Goal: Task Accomplishment & Management: Complete application form

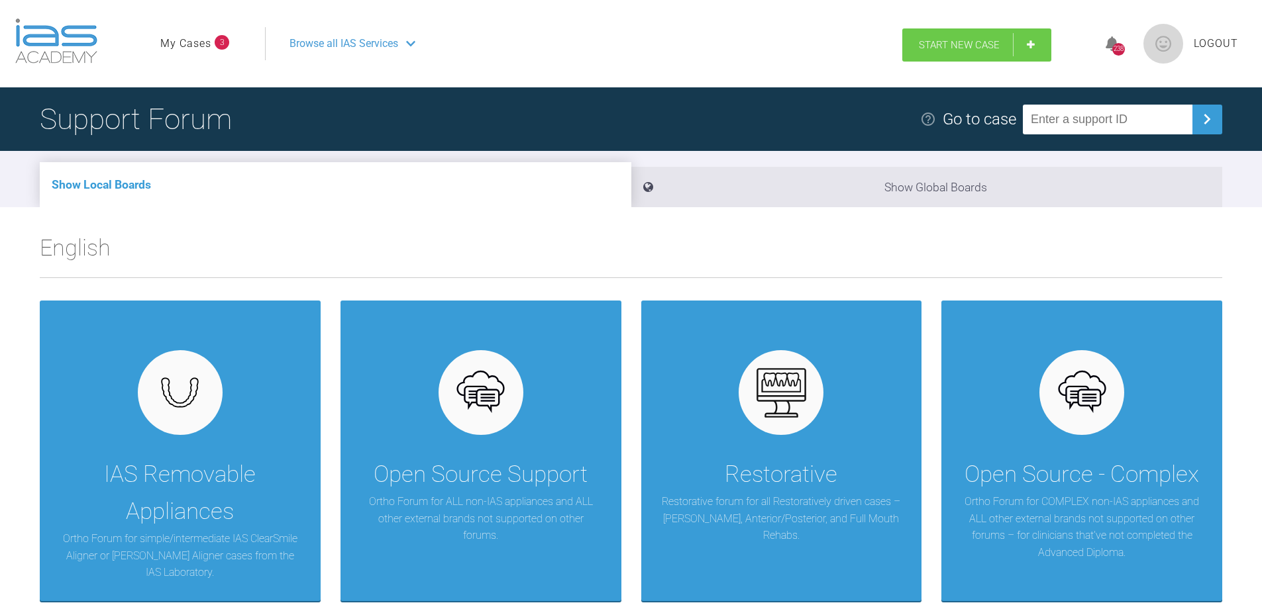
click at [970, 45] on span "Start New Case" at bounding box center [959, 45] width 81 height 12
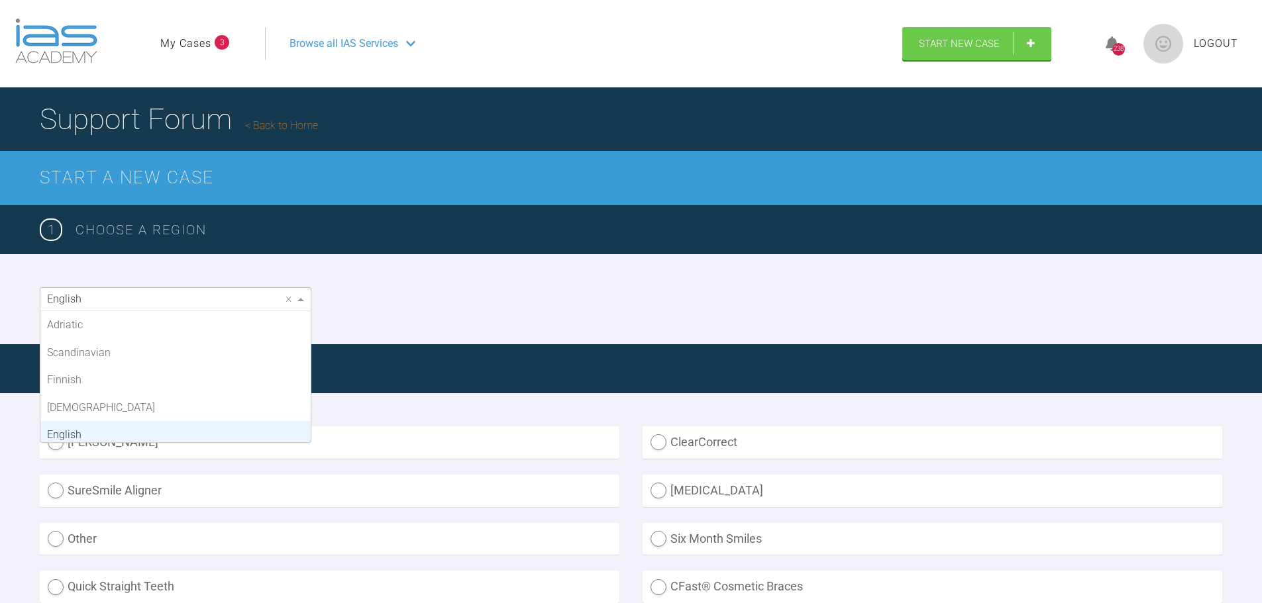
click at [164, 300] on div "English" at bounding box center [175, 299] width 270 height 23
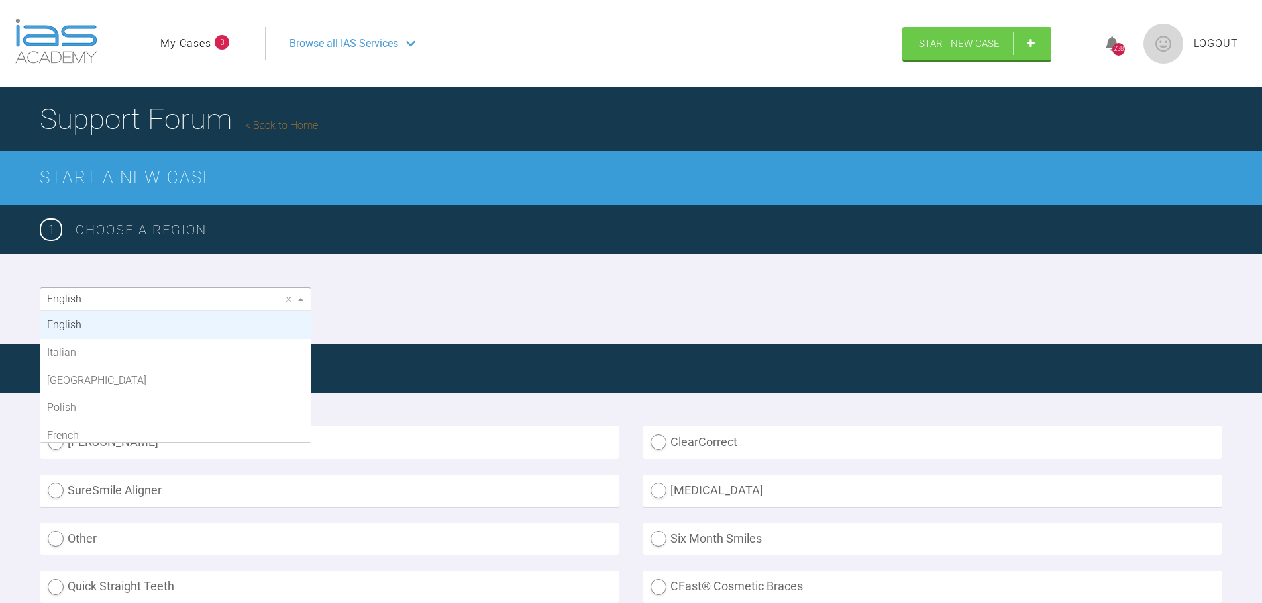
click at [580, 282] on div "English × Adriatic Scandinavian Finnish Asian English Italian Middle East Polis…" at bounding box center [631, 299] width 1262 height 90
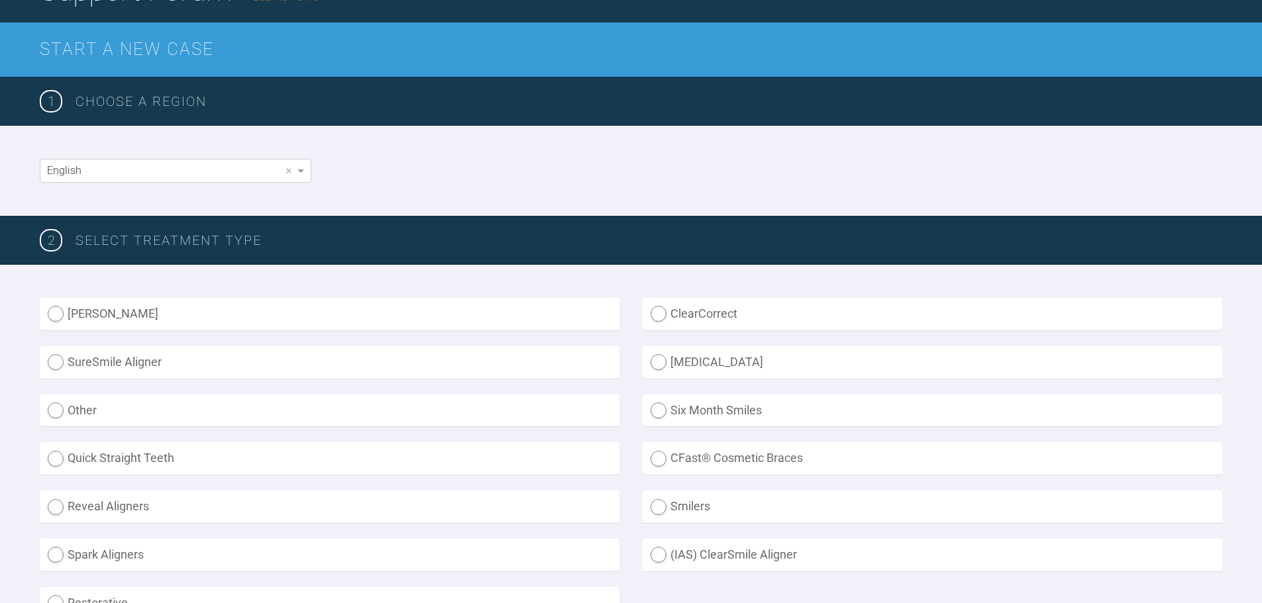
scroll to position [199, 0]
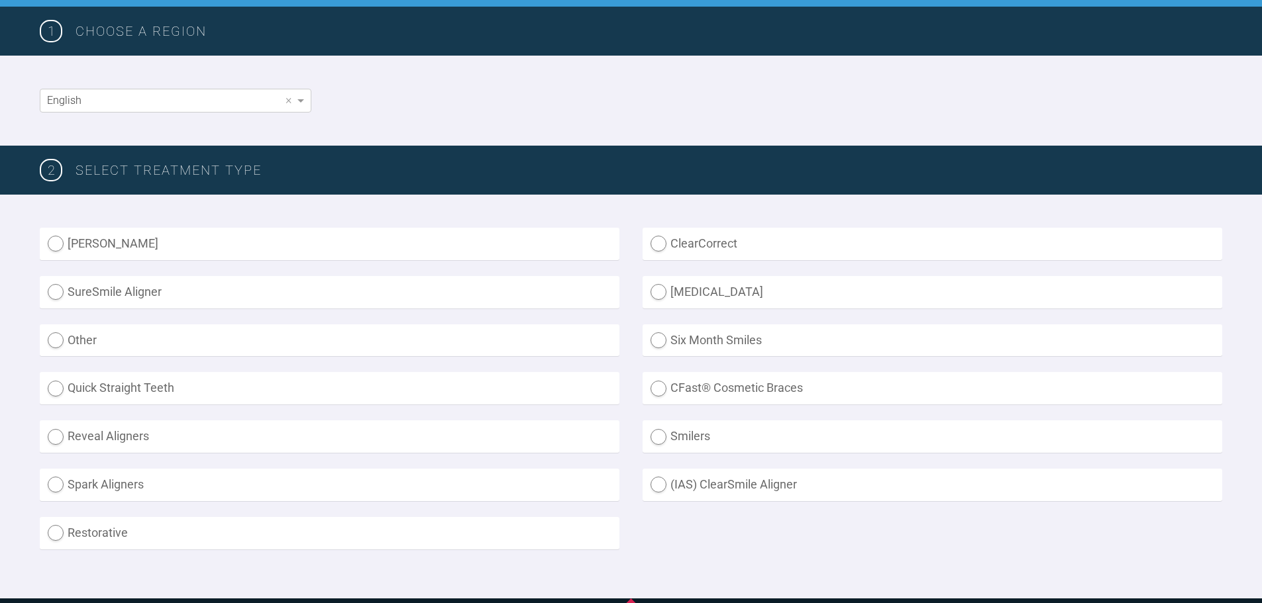
click at [670, 483] on label "(IAS) ClearSmile Aligner" at bounding box center [932, 485] width 580 height 32
radio Aligner "true"
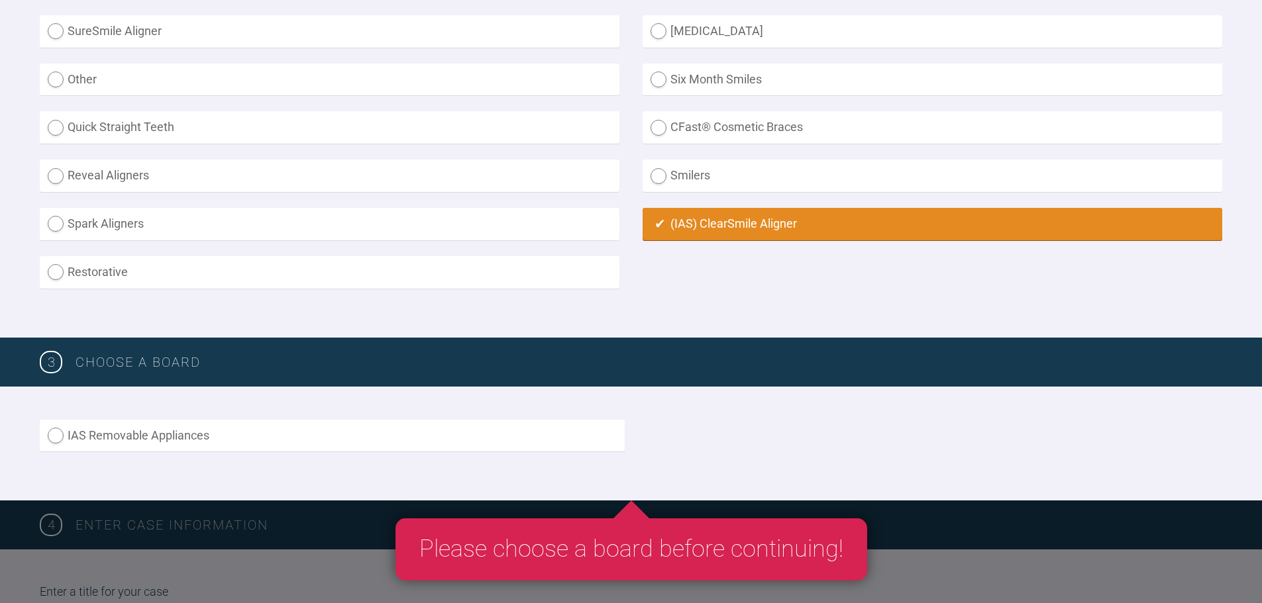
scroll to position [464, 0]
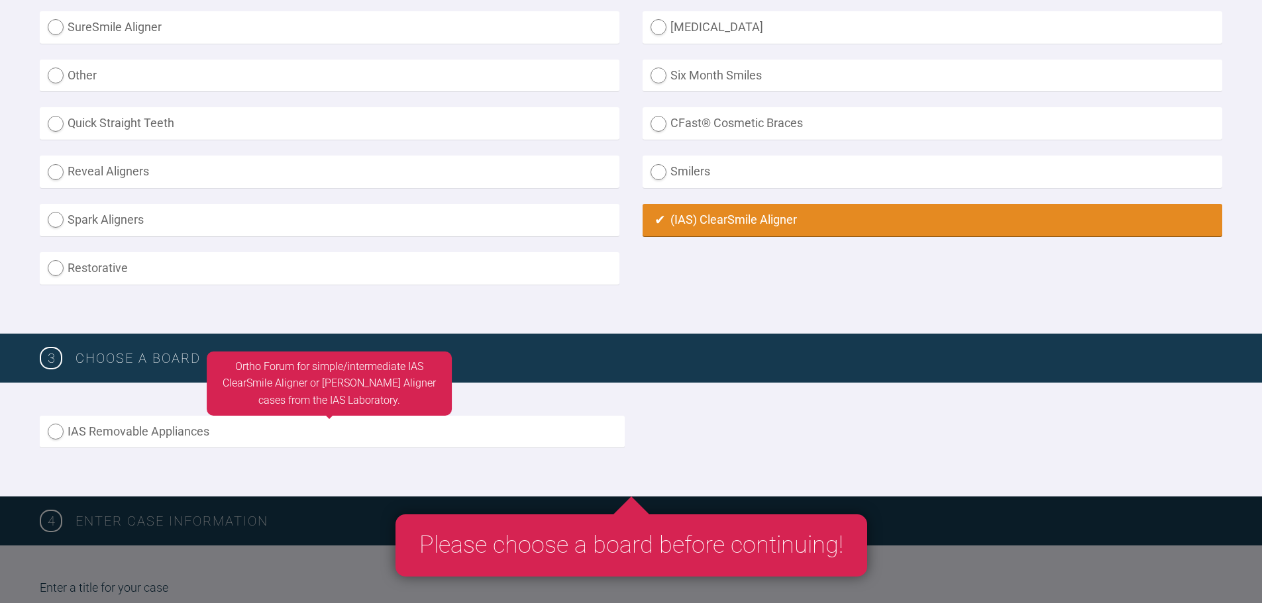
click at [127, 438] on label "IAS Removable Appliances" at bounding box center [332, 432] width 585 height 32
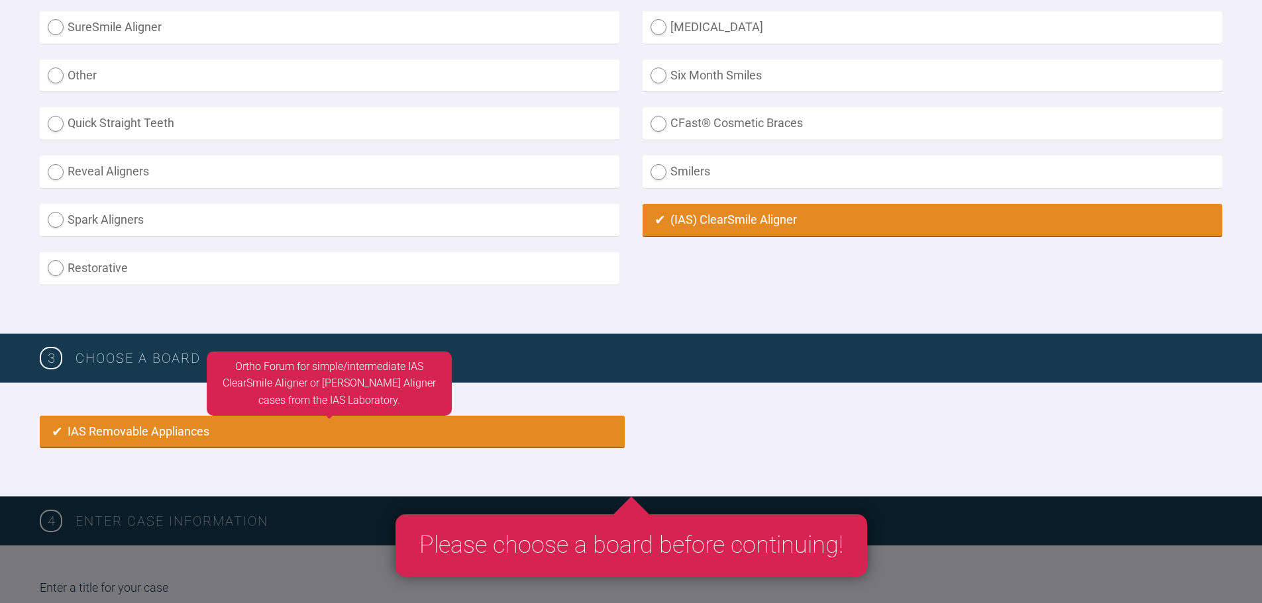
radio input "true"
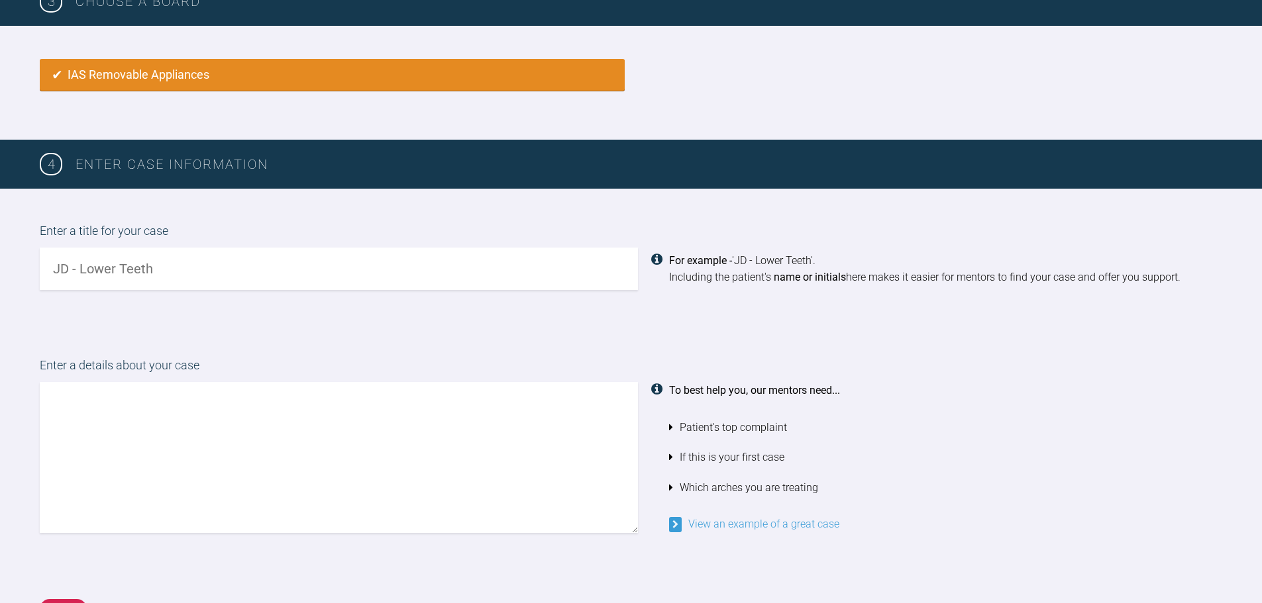
scroll to position [815, 0]
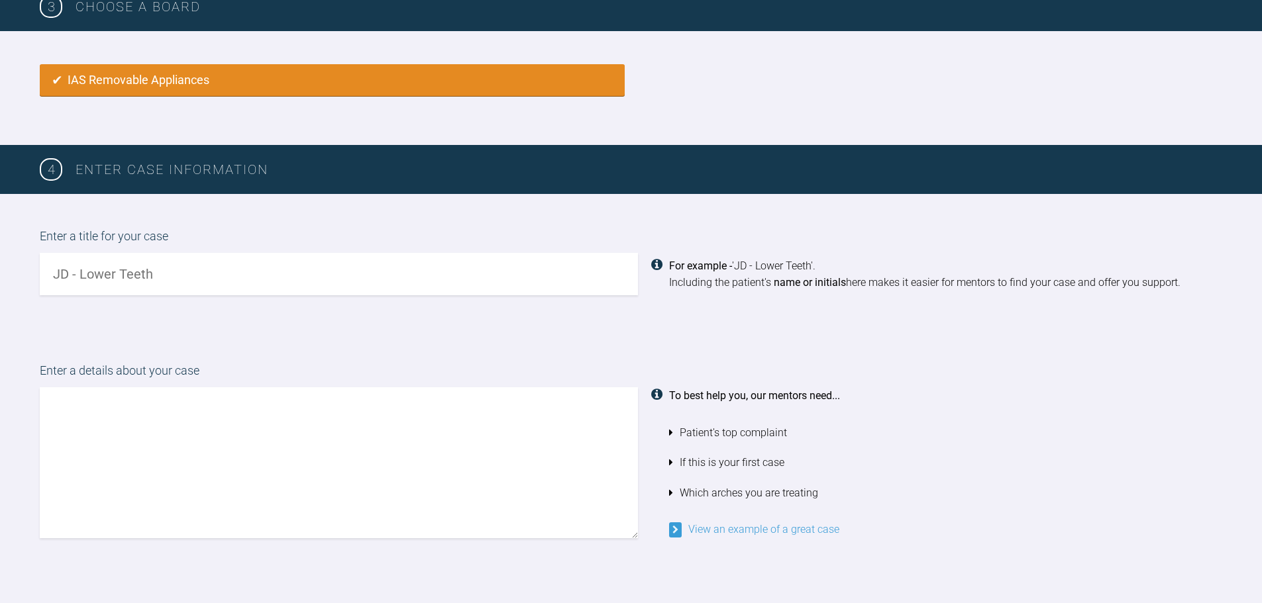
click at [169, 281] on input "text" at bounding box center [339, 274] width 598 height 42
type input "EB upper/lower alignment"
type textarea "D"
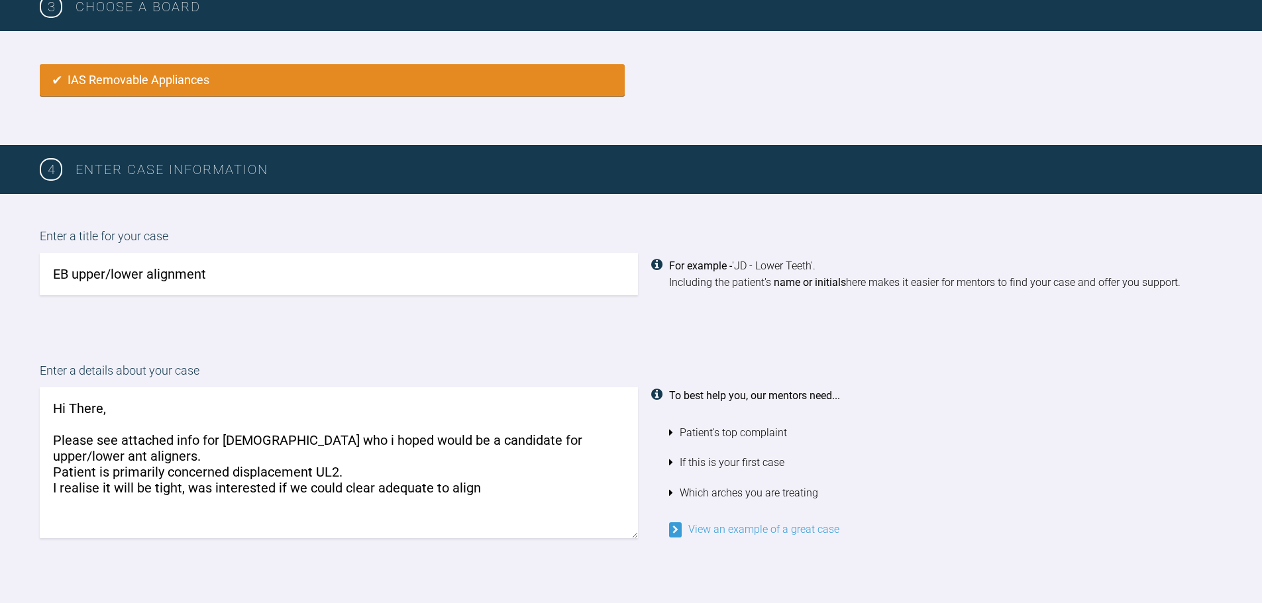
drag, startPoint x: 487, startPoint y: 479, endPoint x: 344, endPoint y: 478, distance: 143.1
click at [344, 478] on textarea "Hi There, Please see attached info for [DEMOGRAPHIC_DATA] who i hoped would be …" at bounding box center [339, 462] width 598 height 151
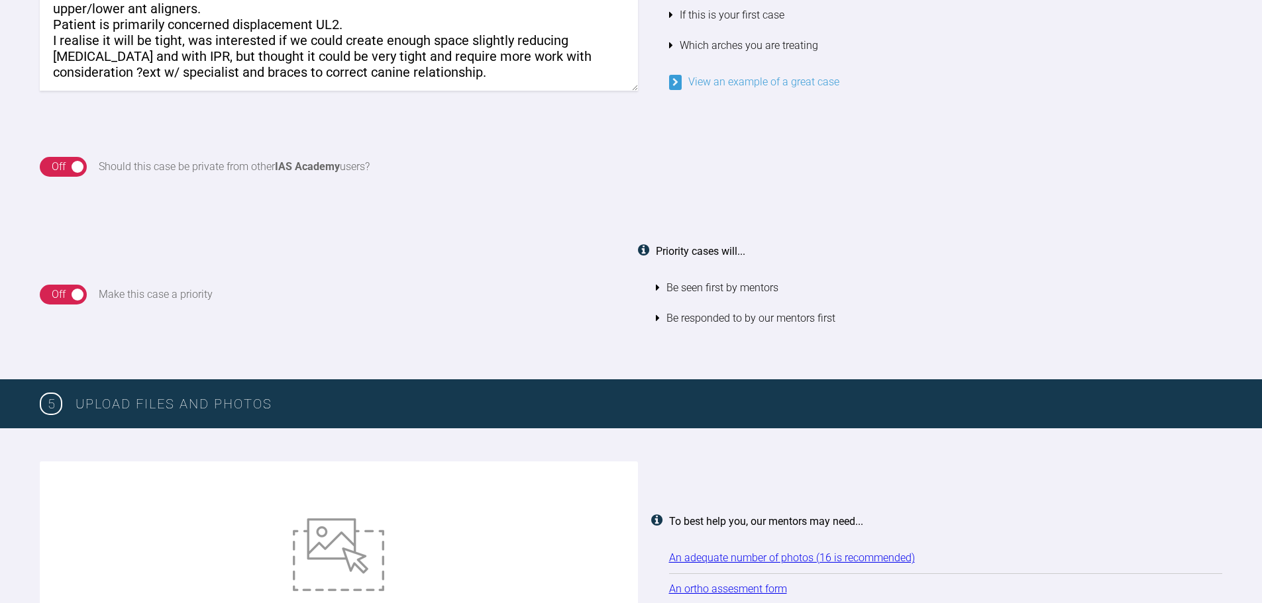
scroll to position [1325, 0]
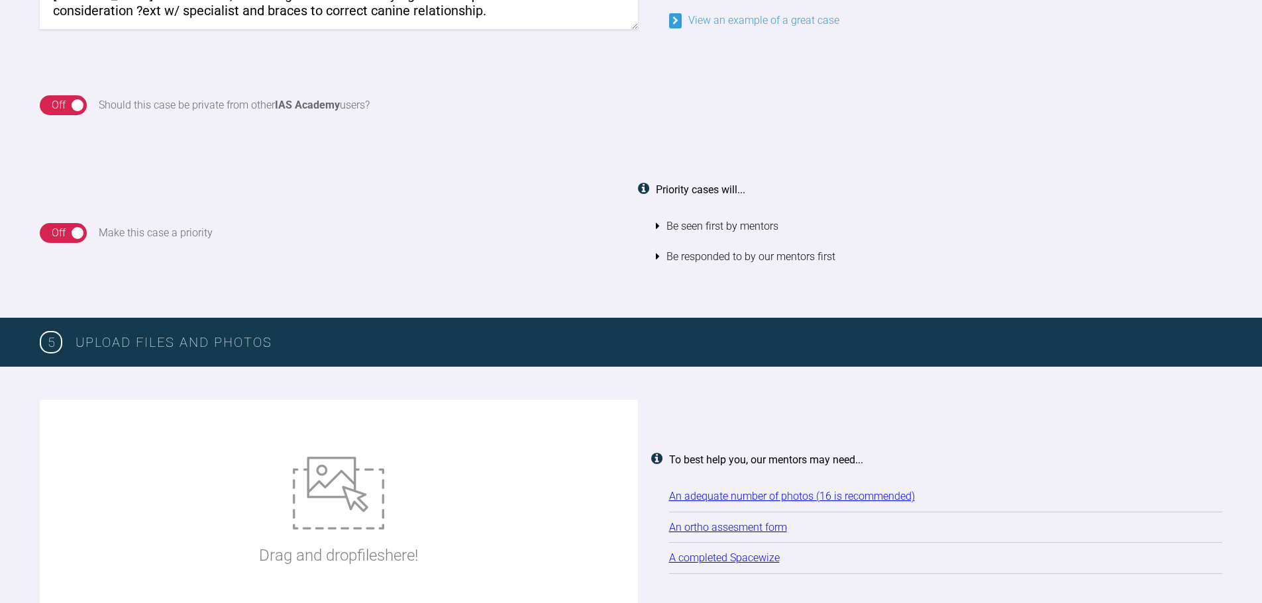
click at [72, 111] on div "On Off" at bounding box center [63, 105] width 47 height 20
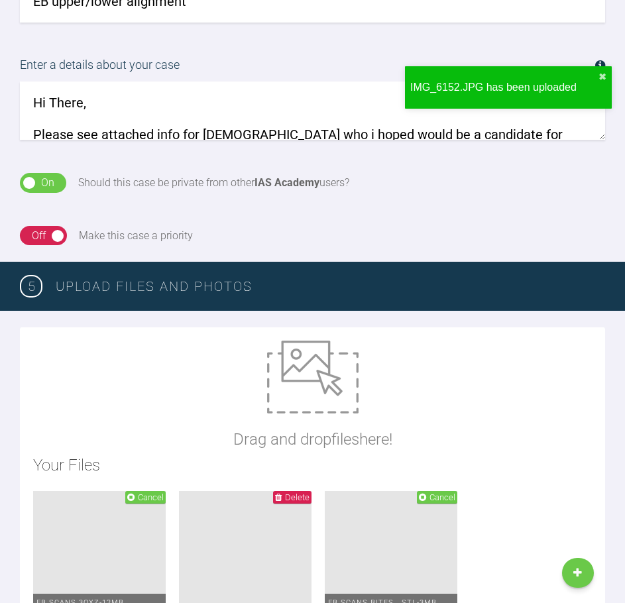
scroll to position [866, 0]
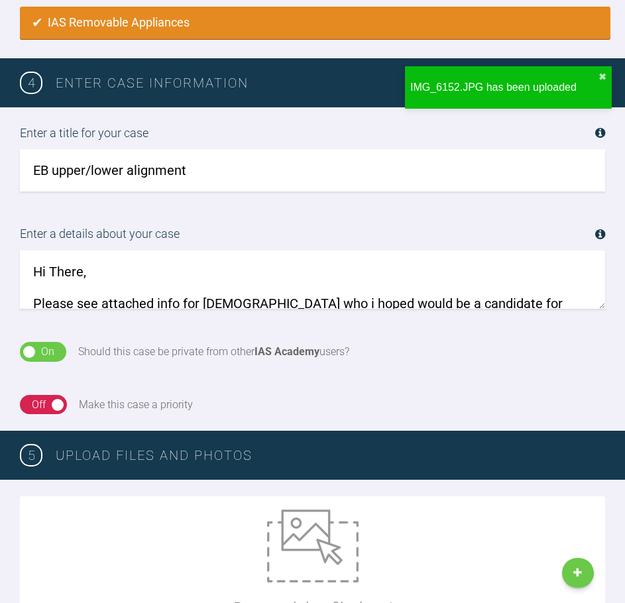
click at [353, 275] on textarea "Hi There, Please see attached info for [DEMOGRAPHIC_DATA] who i hoped would be …" at bounding box center [312, 279] width 585 height 58
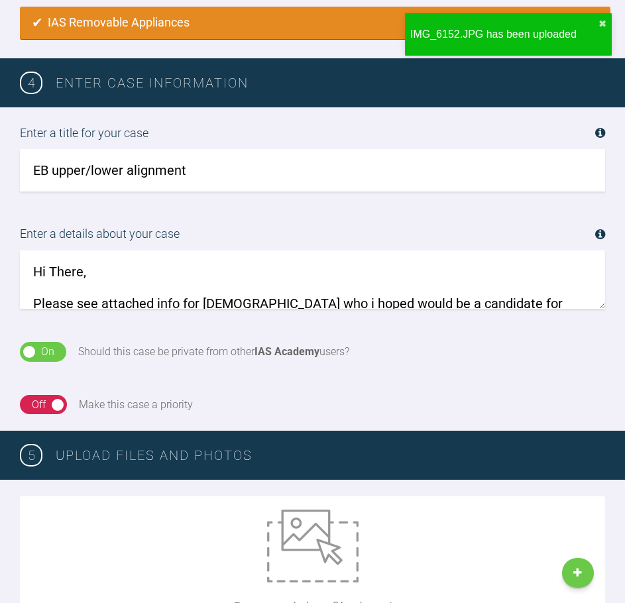
scroll to position [66, 0]
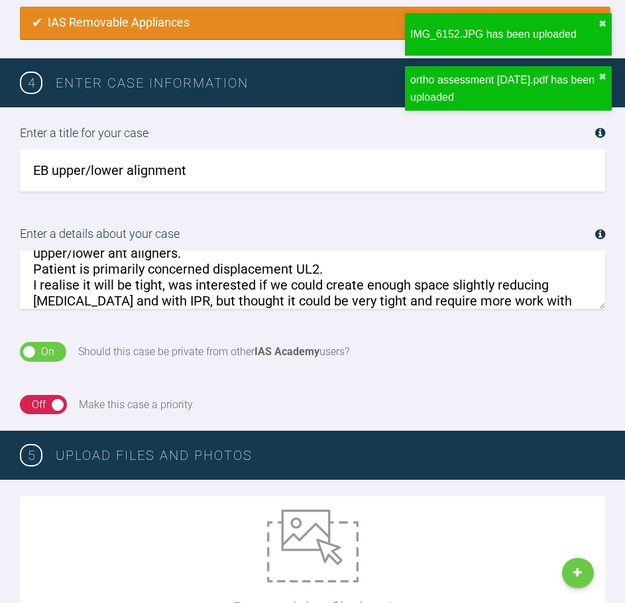
click at [329, 266] on textarea "Hi There, Please see attached info for [DEMOGRAPHIC_DATA] who i hoped would be …" at bounding box center [312, 279] width 585 height 58
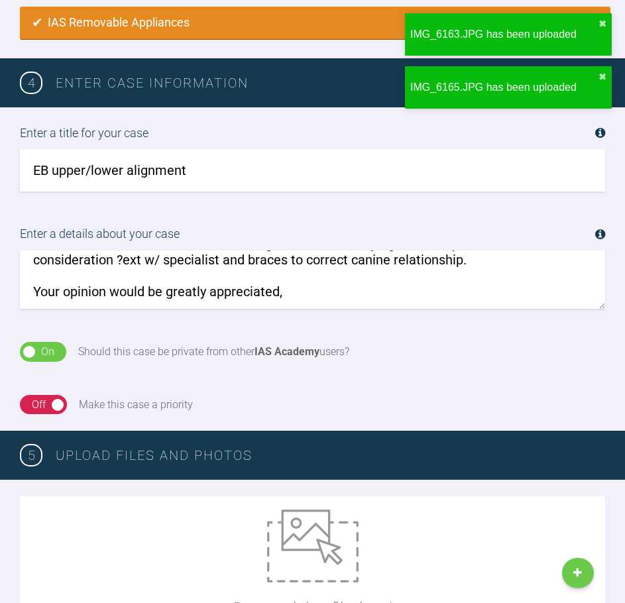
scroll to position [93, 0]
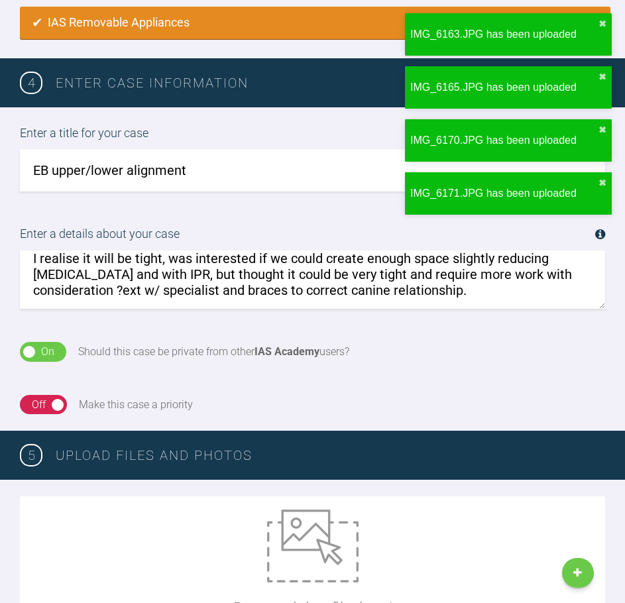
drag, startPoint x: 162, startPoint y: 275, endPoint x: 207, endPoint y: 272, distance: 45.2
click at [207, 272] on textarea "Hi There, Please see attached info for [DEMOGRAPHIC_DATA] who i hoped would be …" at bounding box center [312, 279] width 585 height 58
click at [162, 279] on textarea "Hi There, Please see attached info for [DEMOGRAPHIC_DATA] who i hoped would be …" at bounding box center [312, 279] width 585 height 58
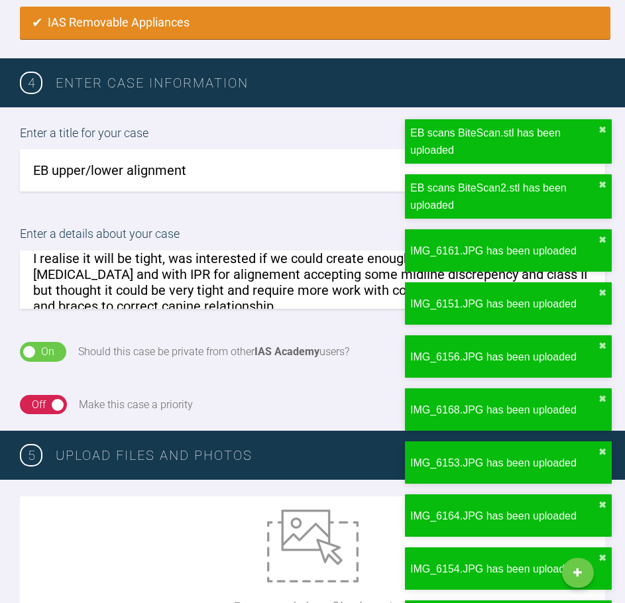
scroll to position [125, 0]
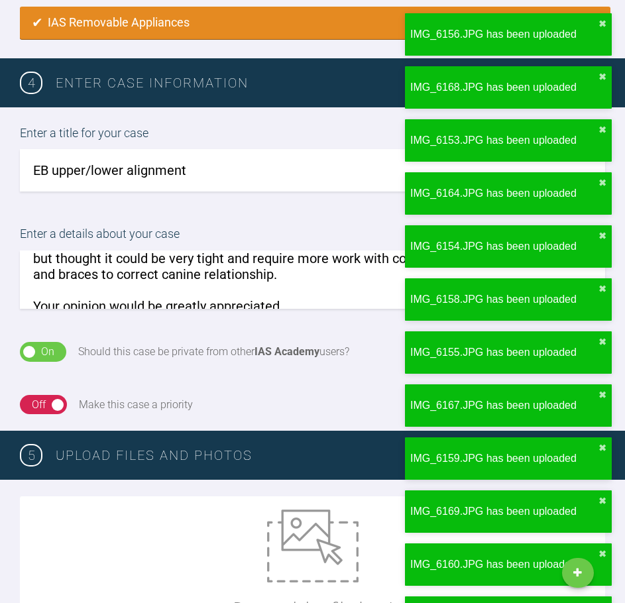
click at [293, 285] on textarea "Hi There, Please see attached info for [DEMOGRAPHIC_DATA] who i hoped would be …" at bounding box center [312, 279] width 585 height 58
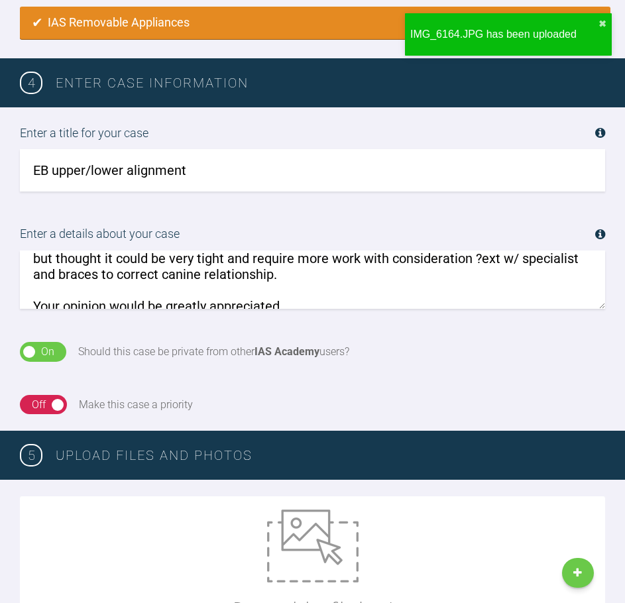
click at [338, 267] on textarea "Hi There, Please see attached info for [DEMOGRAPHIC_DATA] who i hoped would be …" at bounding box center [312, 279] width 585 height 58
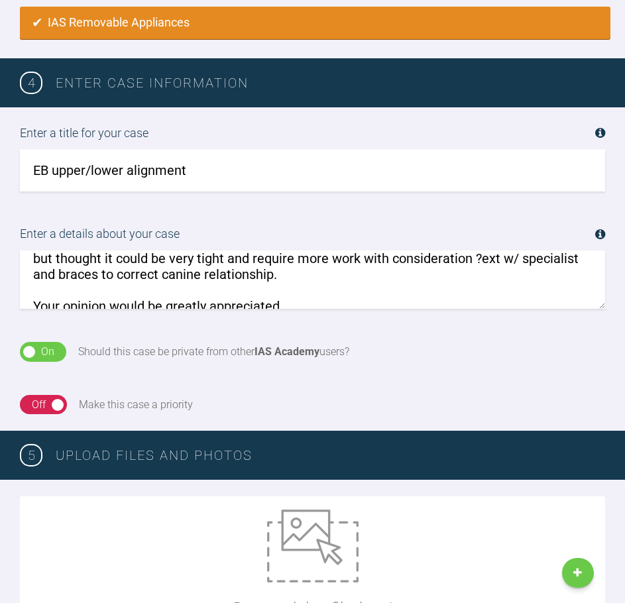
scroll to position [98, 0]
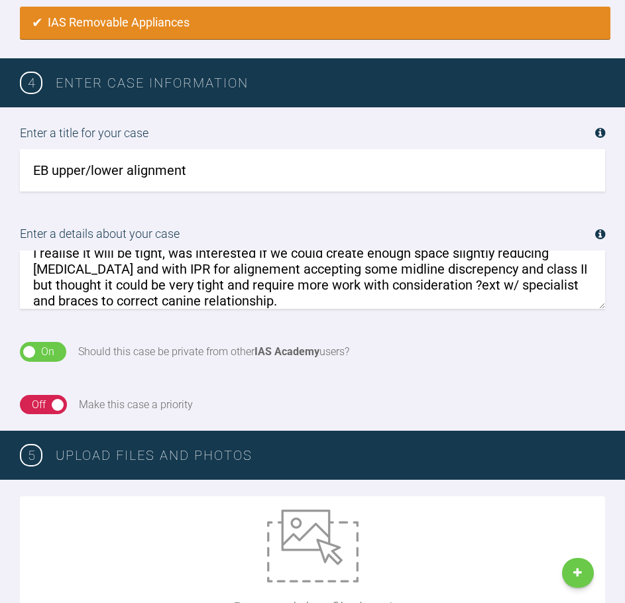
click at [559, 271] on textarea "Hi There, Please see attached info for [DEMOGRAPHIC_DATA] who i hoped would be …" at bounding box center [312, 279] width 585 height 58
click at [562, 276] on textarea "Hi There, Please see attached info for [DEMOGRAPHIC_DATA] who i hoped would be …" at bounding box center [312, 279] width 585 height 58
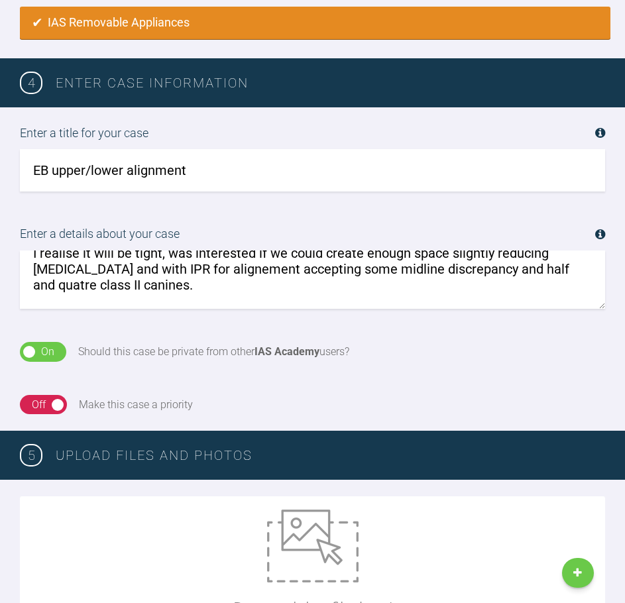
scroll to position [114, 0]
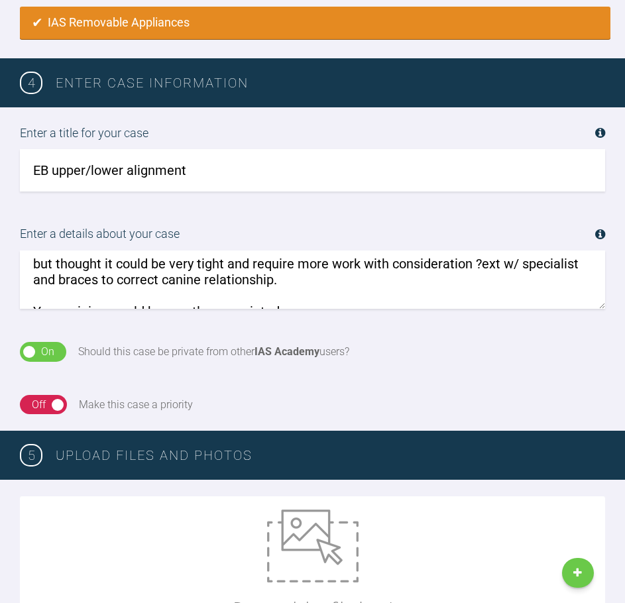
drag, startPoint x: 51, startPoint y: 301, endPoint x: 7, endPoint y: 299, distance: 44.4
click at [7, 299] on div "Enter a details about your case Hi There, Please see attached info for [DEMOGRA…" at bounding box center [312, 266] width 625 height 117
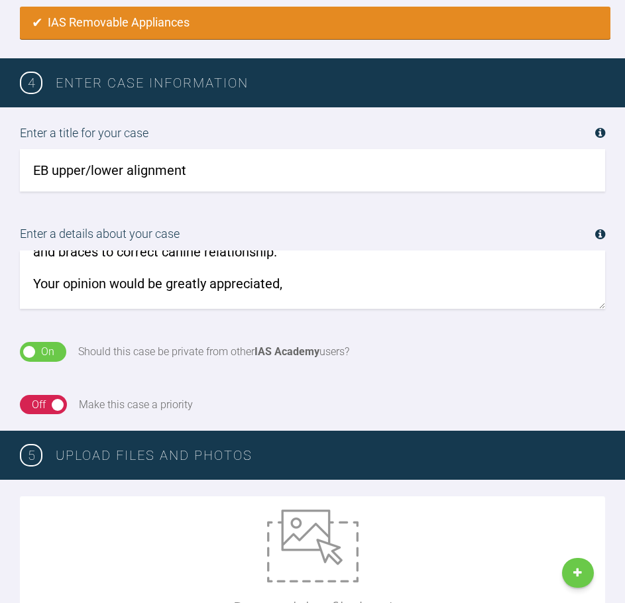
click at [91, 280] on textarea "Hi There, Please see attached info for [DEMOGRAPHIC_DATA] who i hoped would be …" at bounding box center [312, 279] width 585 height 58
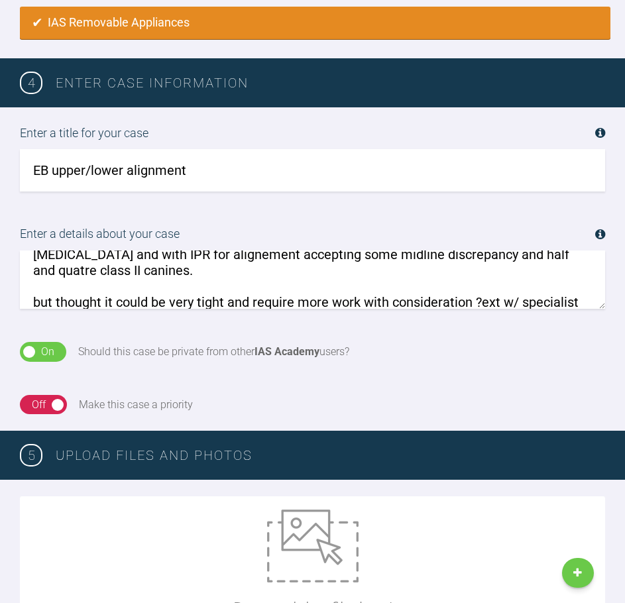
click at [66, 286] on textarea "Hi There, Please see attached info for [DEMOGRAPHIC_DATA] who i hoped would be …" at bounding box center [312, 279] width 585 height 58
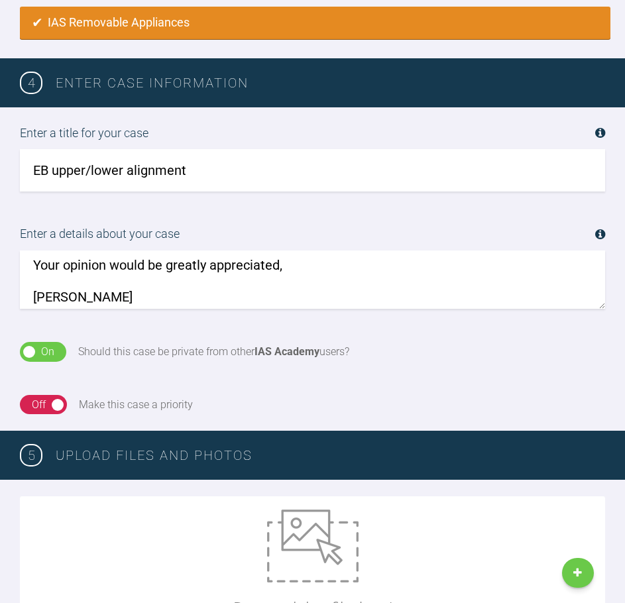
drag, startPoint x: 103, startPoint y: 301, endPoint x: -7, endPoint y: 301, distance: 110.0
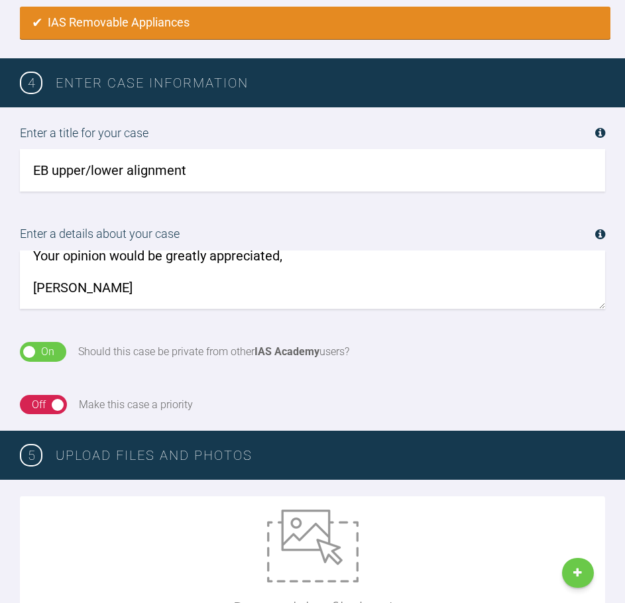
drag, startPoint x: 143, startPoint y: 276, endPoint x: 136, endPoint y: 282, distance: 8.9
click at [143, 276] on textarea "Hi There, Please see attached info for [DEMOGRAPHIC_DATA] who i hoped would be …" at bounding box center [312, 279] width 585 height 58
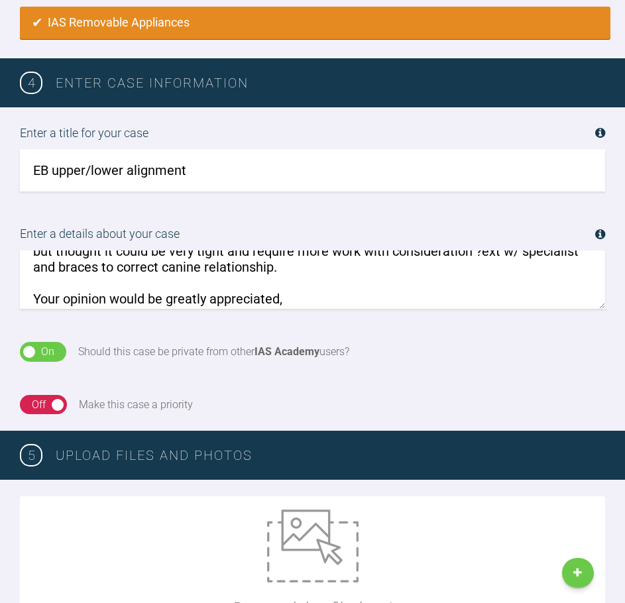
scroll to position [140, 0]
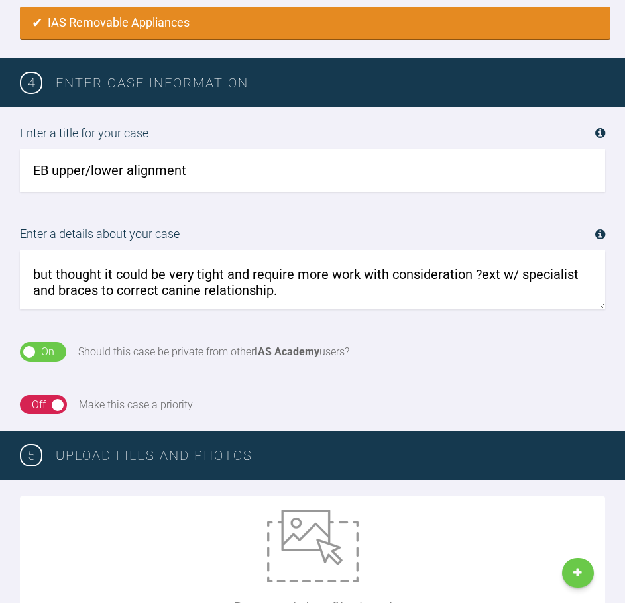
drag, startPoint x: 101, startPoint y: 276, endPoint x: 18, endPoint y: 270, distance: 83.7
click at [18, 270] on div "Enter a details about your case Hi There, Please see attached info for [DEMOGRA…" at bounding box center [312, 266] width 625 height 117
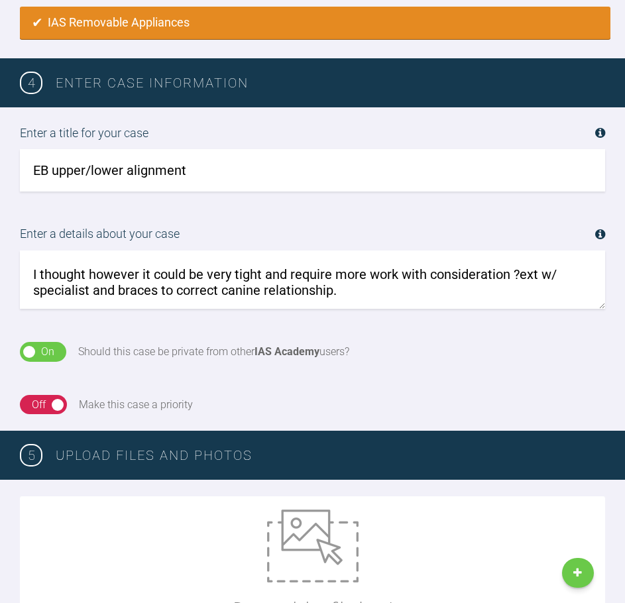
click at [338, 291] on textarea "Hi There, Please see attached info for [DEMOGRAPHIC_DATA] who i hoped would be …" at bounding box center [312, 279] width 585 height 58
drag, startPoint x: 322, startPoint y: 276, endPoint x: 507, endPoint y: 275, distance: 184.8
click at [507, 275] on textarea "Hi There, Please see attached info for [DEMOGRAPHIC_DATA] who i hoped would be …" at bounding box center [312, 279] width 585 height 58
click at [385, 272] on textarea "Hi There, Please see attached info for [DEMOGRAPHIC_DATA] who i hoped would be …" at bounding box center [312, 279] width 585 height 58
click at [345, 297] on textarea "Hi There, Please see attached info for [DEMOGRAPHIC_DATA] who i hoped would be …" at bounding box center [312, 279] width 585 height 58
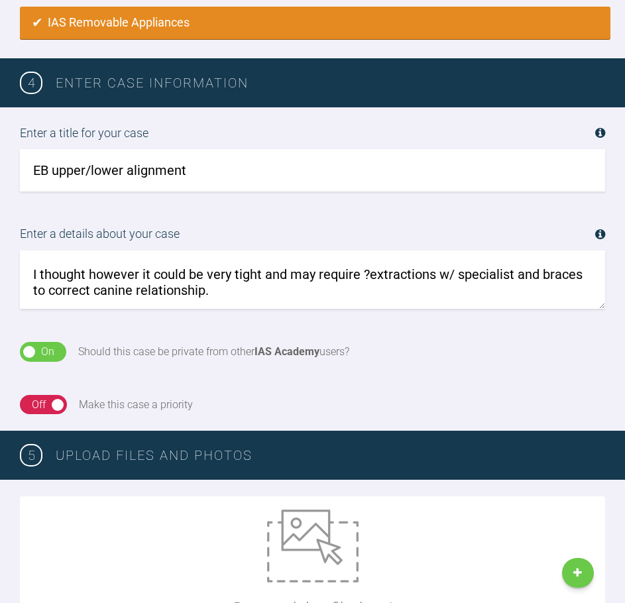
drag, startPoint x: 225, startPoint y: 288, endPoint x: 25, endPoint y: 285, distance: 200.1
click at [25, 285] on textarea "Hi There, Please see attached info for [DEMOGRAPHIC_DATA] who i hoped would be …" at bounding box center [312, 279] width 585 height 58
drag, startPoint x: 52, startPoint y: 287, endPoint x: -5, endPoint y: 289, distance: 57.0
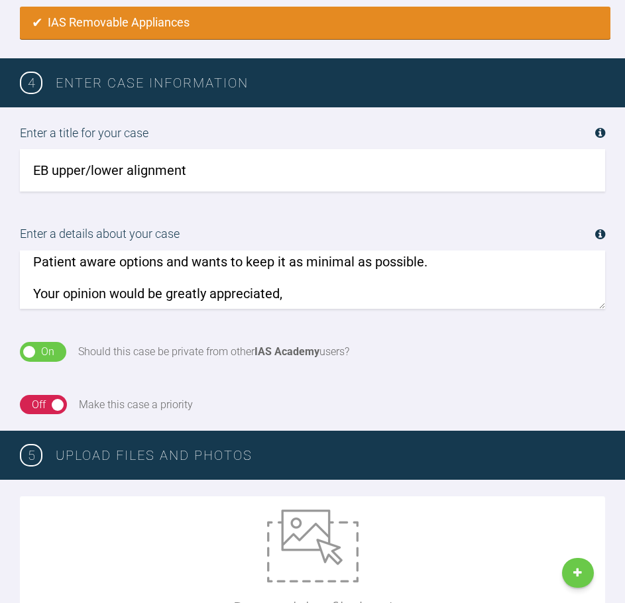
scroll to position [223, 0]
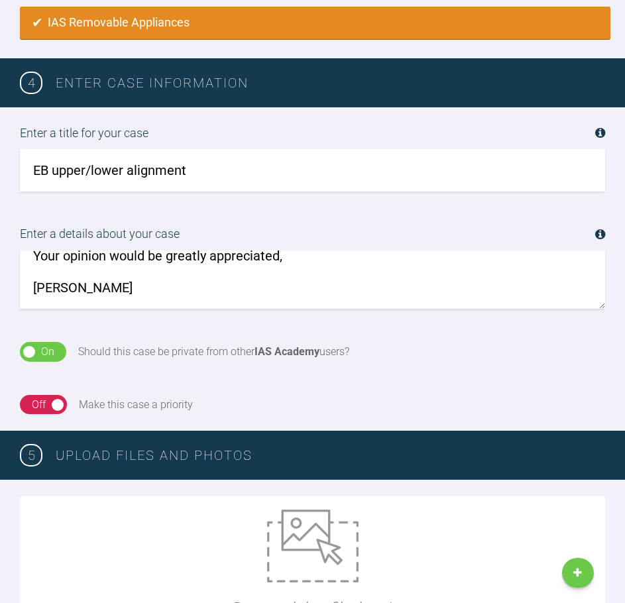
click at [280, 287] on textarea "Hi There, Please see attached info for [DEMOGRAPHIC_DATA] who i hoped would be …" at bounding box center [312, 279] width 585 height 58
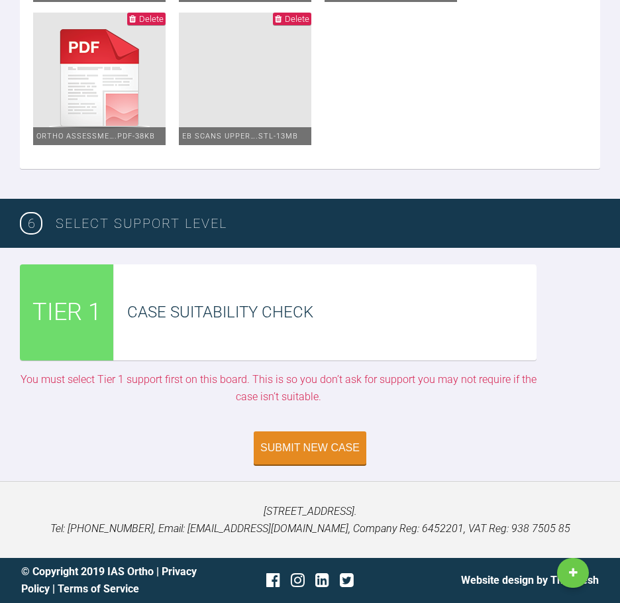
scroll to position [3373, 0]
type textarea "Hi There, Please see attached info for [DEMOGRAPHIC_DATA] who i hoped would be …"
click at [304, 451] on div "Submit New Case" at bounding box center [309, 449] width 99 height 12
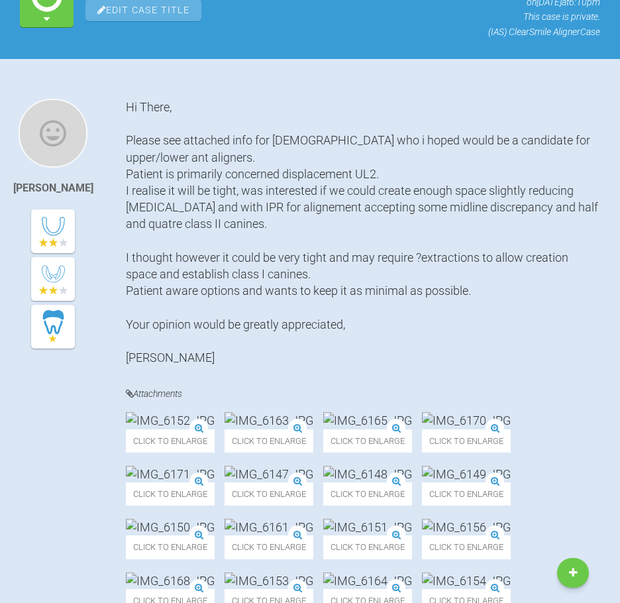
scroll to position [117, 0]
